Goal: Navigation & Orientation: Go to known website

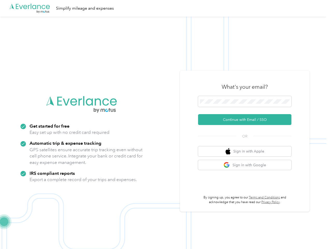
click at [164, 124] on img at bounding box center [163, 141] width 326 height 249
click at [164, 8] on div ".cls-1 { fill: #00adee; } .cls-2 { fill: #fff; } .cls-3 { fill: #707372; } .cls…" at bounding box center [163, 8] width 326 height 17
click at [247, 119] on button "Continue with Email / SSO" at bounding box center [244, 119] width 93 height 11
click at [247, 151] on button "Sign in with Apple" at bounding box center [244, 151] width 93 height 10
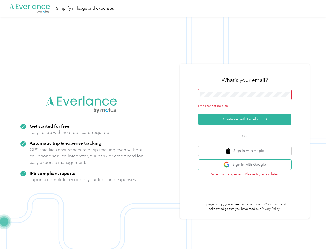
click at [247, 165] on button "Sign in with Google" at bounding box center [244, 164] width 93 height 10
